Goal: Task Accomplishment & Management: Manage account settings

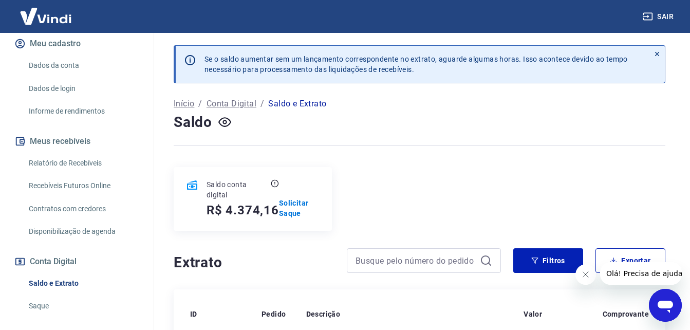
scroll to position [130, 0]
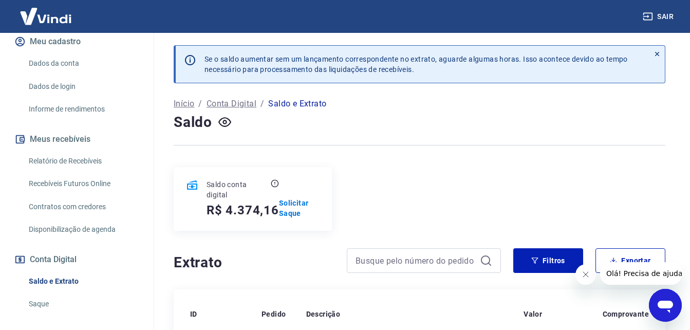
click at [355, 0] on html "Sair EDSON AKIRA TAKANOHASHI akira@alkimiaprodutosnaturais.com.br Início Meu ca…" at bounding box center [345, 165] width 690 height 330
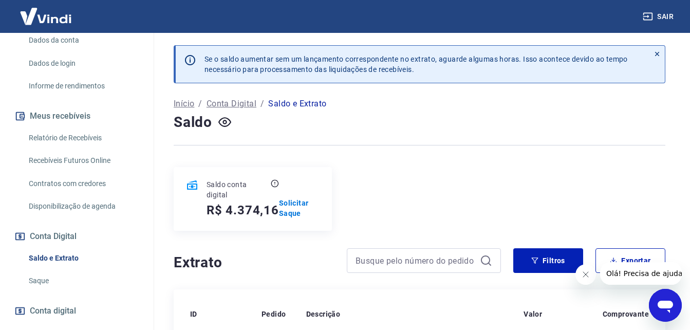
scroll to position [172, 0]
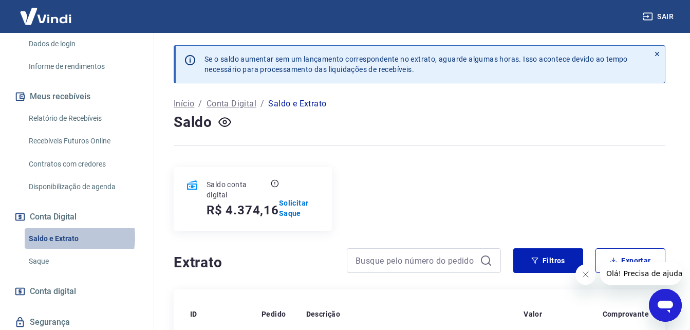
click at [67, 248] on link "Saldo e Extrato" at bounding box center [83, 238] width 117 height 21
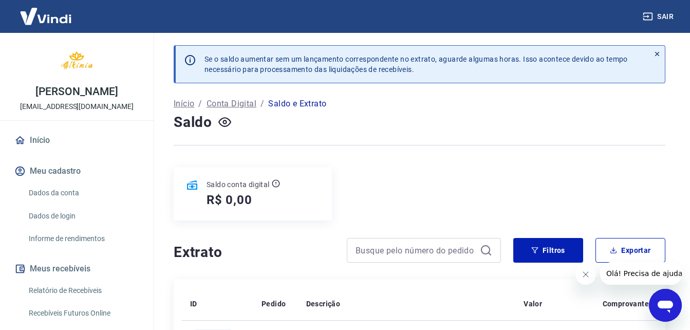
click at [658, 53] on icon at bounding box center [657, 53] width 7 height 7
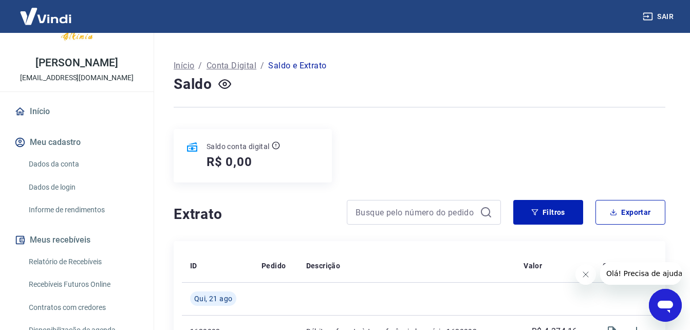
scroll to position [53, 0]
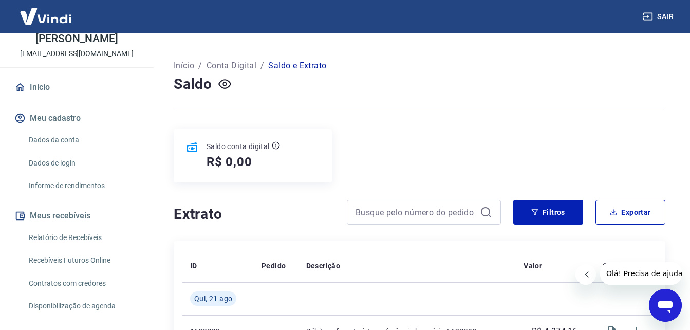
click at [54, 248] on link "Relatório de Recebíveis" at bounding box center [83, 237] width 117 height 21
